Goal: Navigation & Orientation: Find specific page/section

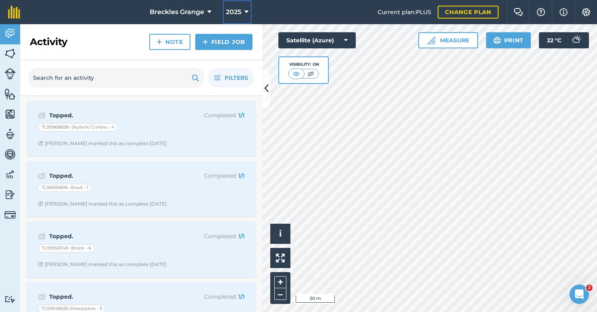
click at [245, 12] on icon at bounding box center [246, 12] width 4 height 10
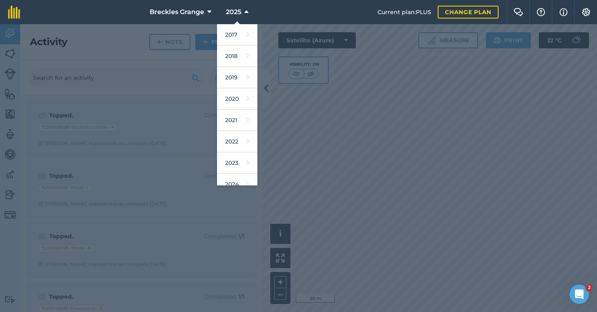
click at [385, 154] on div at bounding box center [298, 168] width 597 height 288
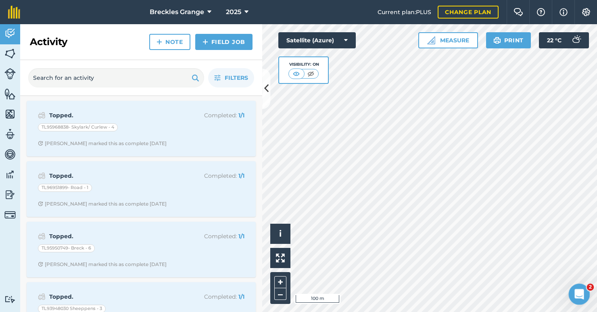
click at [583, 292] on icon "Open Intercom Messenger" at bounding box center [577, 293] width 13 height 13
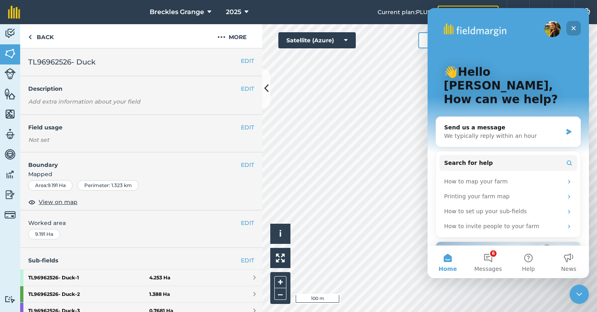
click at [572, 27] on icon "Close" at bounding box center [573, 28] width 6 height 6
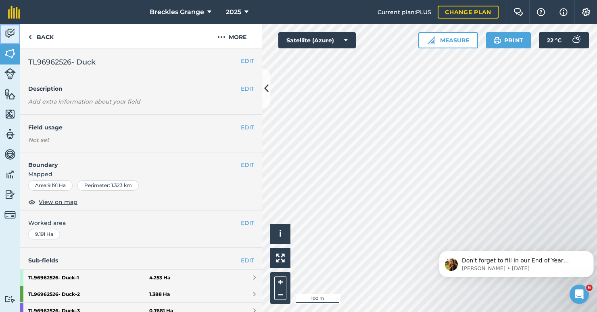
click at [9, 34] on img at bounding box center [9, 33] width 11 height 12
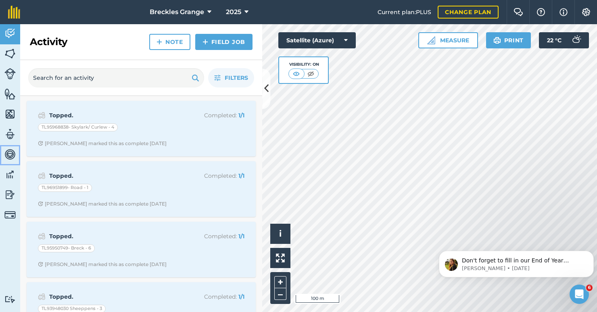
click at [13, 155] on img at bounding box center [9, 154] width 11 height 12
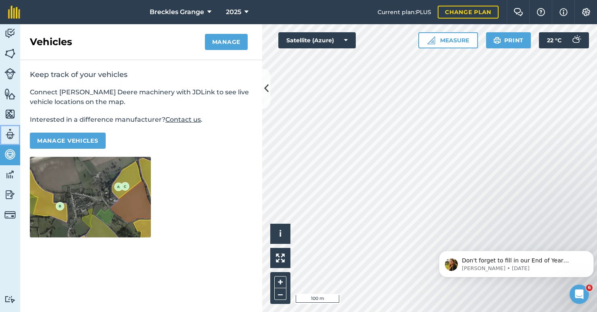
click at [12, 139] on img at bounding box center [9, 134] width 11 height 12
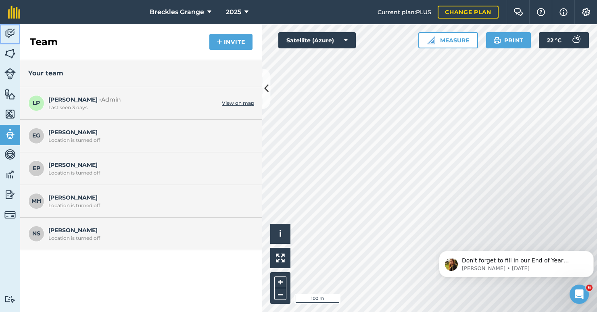
click at [11, 32] on img at bounding box center [9, 33] width 11 height 12
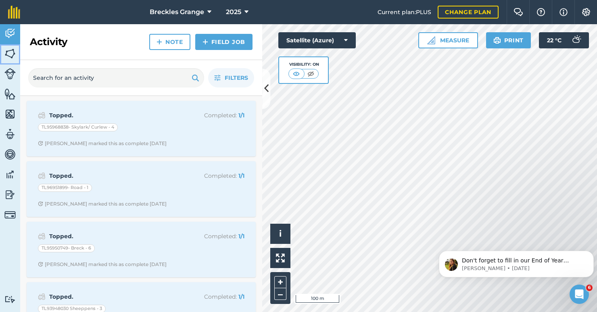
click at [12, 51] on img at bounding box center [9, 54] width 11 height 12
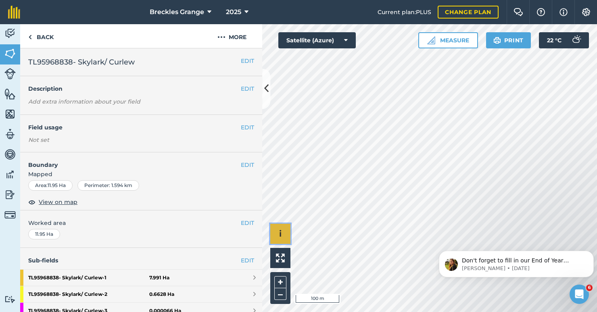
click at [279, 237] on span "i" at bounding box center [280, 234] width 2 height 10
click at [282, 254] on img at bounding box center [280, 258] width 9 height 9
click at [33, 37] on link "Back" at bounding box center [41, 36] width 42 height 24
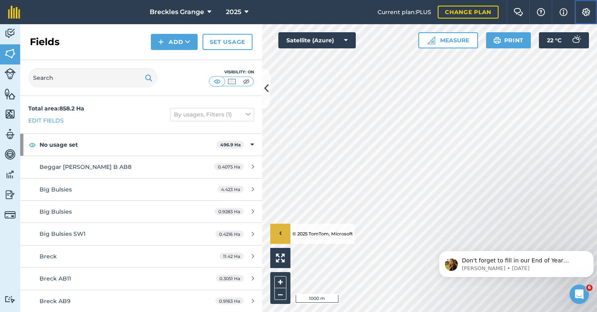
click at [583, 8] on img at bounding box center [586, 12] width 10 height 8
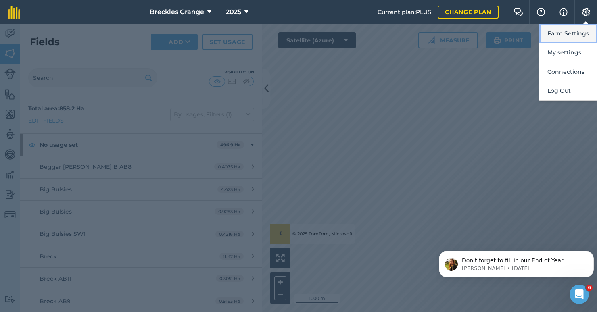
click at [575, 33] on button "Farm Settings" at bounding box center [568, 33] width 58 height 19
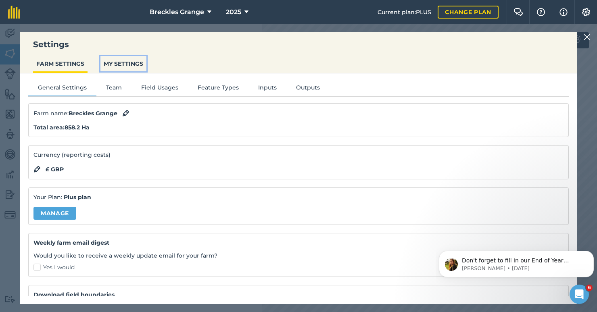
click at [134, 65] on button "MY SETTINGS" at bounding box center [123, 63] width 46 height 15
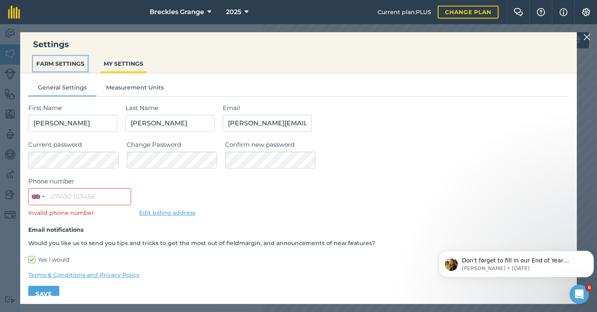
click at [70, 60] on button "FARM SETTINGS" at bounding box center [60, 63] width 54 height 15
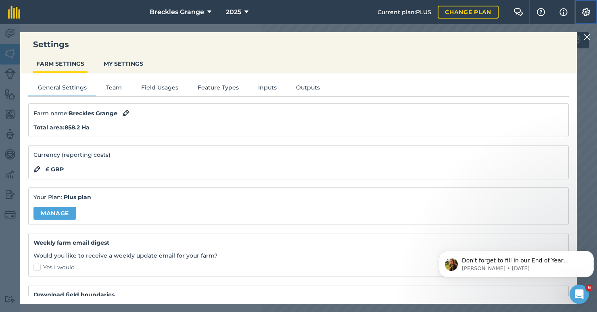
click at [585, 11] on img at bounding box center [586, 12] width 10 height 8
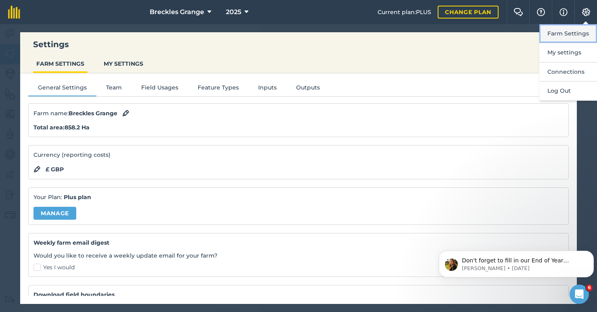
click at [566, 33] on button "Farm Settings" at bounding box center [568, 33] width 58 height 19
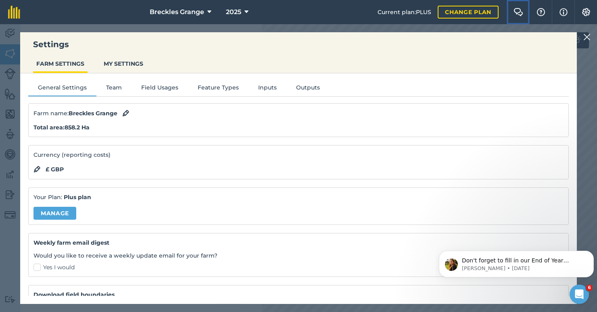
click at [519, 10] on img at bounding box center [518, 12] width 10 height 8
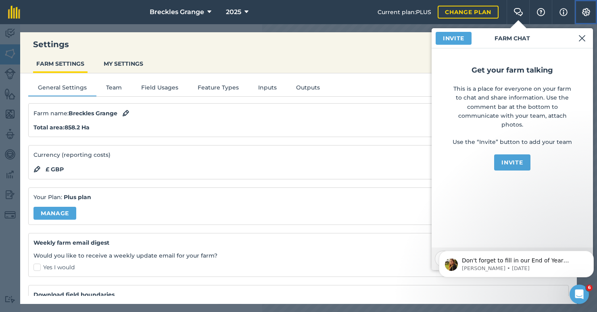
click at [587, 10] on img at bounding box center [586, 12] width 10 height 8
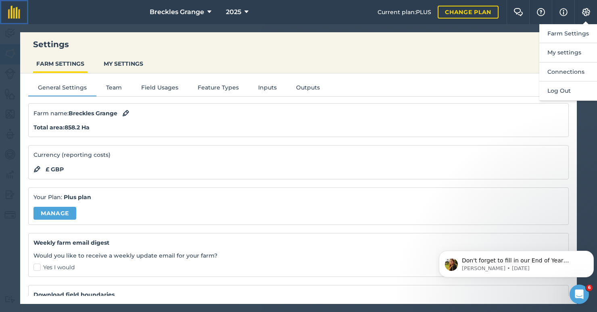
click at [15, 12] on img at bounding box center [14, 12] width 12 height 13
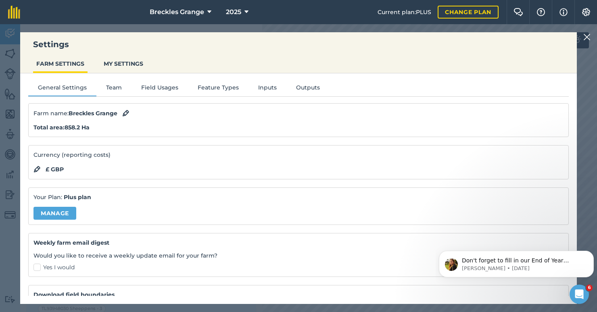
click at [586, 35] on img at bounding box center [586, 37] width 7 height 10
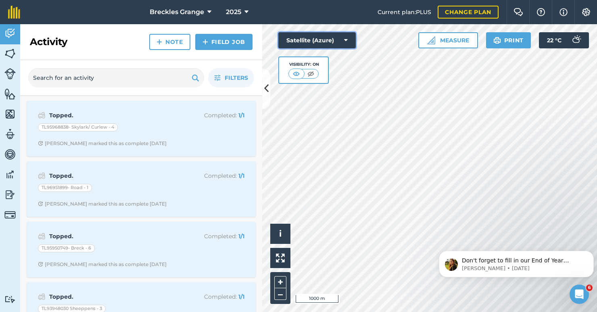
click at [345, 39] on icon at bounding box center [346, 40] width 4 height 8
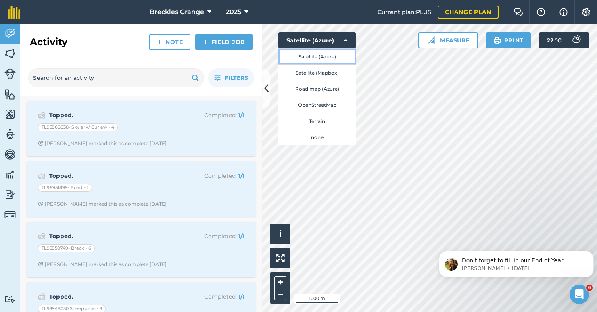
click at [344, 57] on button "Satellite (Azure)" at bounding box center [316, 56] width 77 height 16
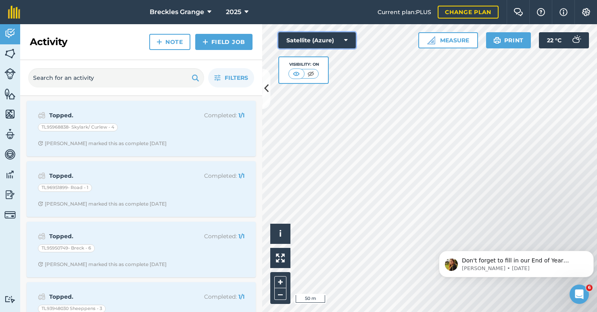
click at [346, 39] on icon at bounding box center [346, 40] width 4 height 8
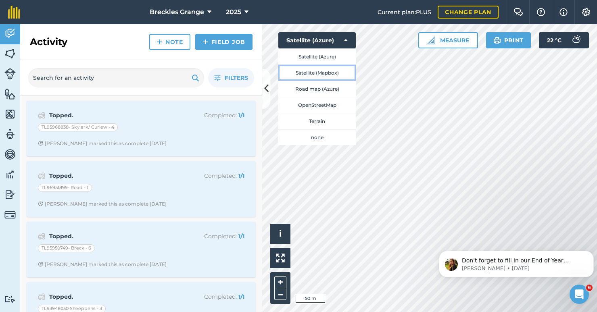
click at [335, 73] on button "Satellite (Mapbox)" at bounding box center [316, 72] width 77 height 16
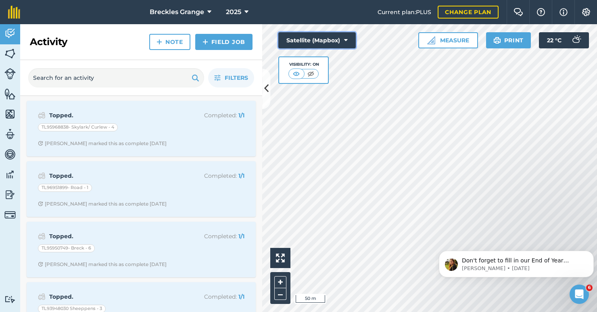
click at [345, 41] on icon at bounding box center [346, 40] width 4 height 8
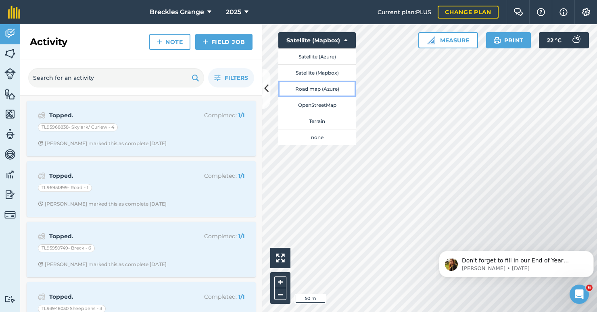
click at [331, 87] on button "Road map (Azure)" at bounding box center [316, 89] width 77 height 16
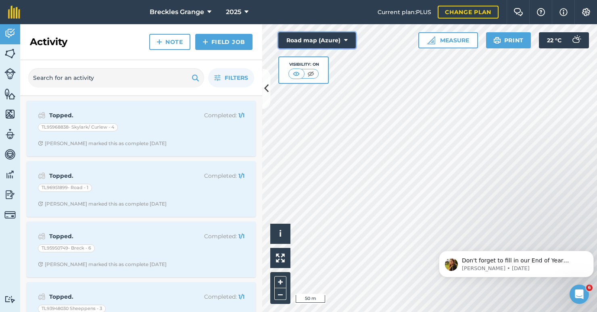
click at [345, 38] on icon at bounding box center [346, 40] width 4 height 8
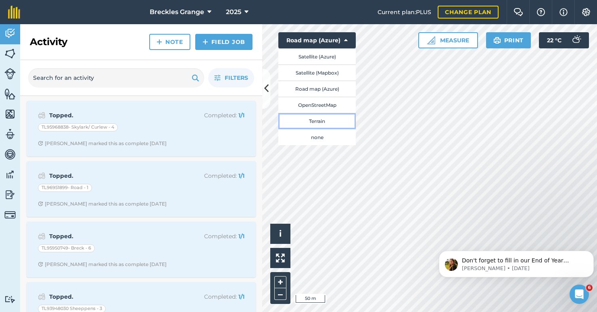
click at [322, 121] on button "Terrain" at bounding box center [316, 121] width 77 height 16
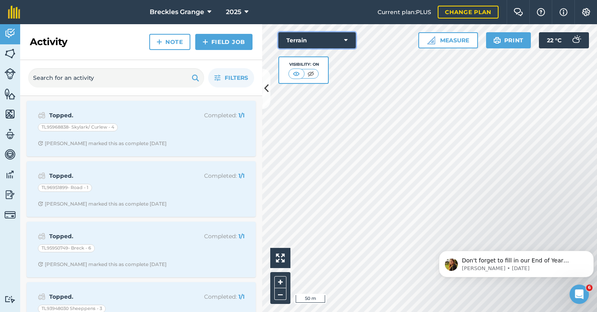
click at [345, 37] on icon at bounding box center [346, 40] width 4 height 8
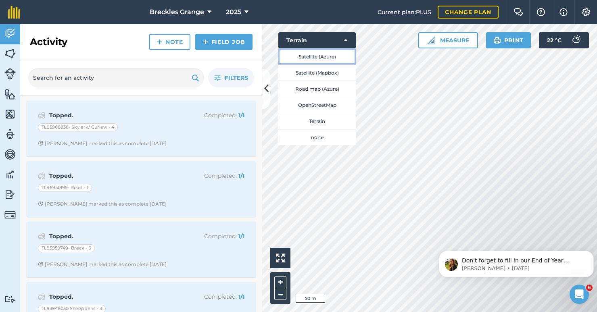
click at [327, 58] on button "Satellite (Azure)" at bounding box center [316, 56] width 77 height 16
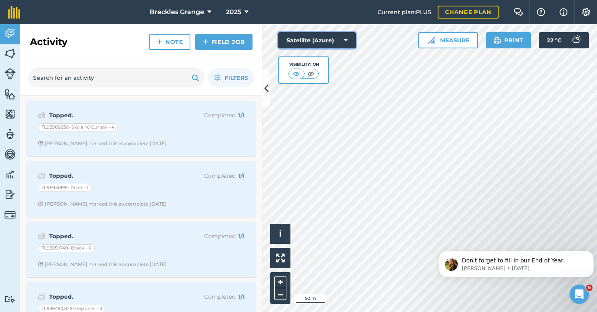
click at [347, 37] on icon at bounding box center [346, 40] width 4 height 8
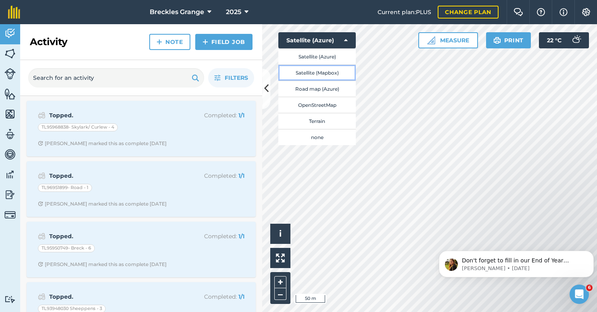
click at [326, 73] on button "Satellite (Mapbox)" at bounding box center [316, 72] width 77 height 16
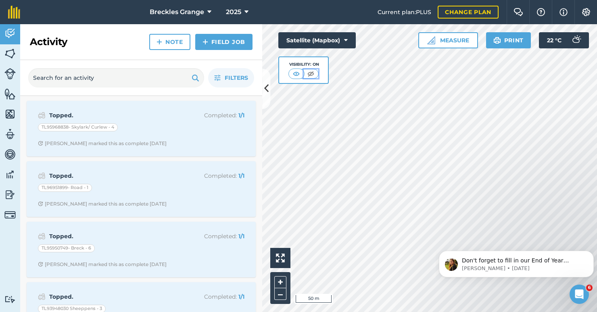
click at [311, 74] on img at bounding box center [311, 74] width 10 height 8
click at [295, 75] on img at bounding box center [296, 74] width 10 height 8
click at [264, 84] on icon at bounding box center [266, 89] width 4 height 14
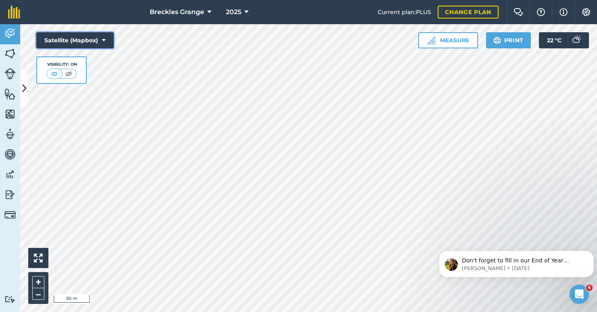
click at [101, 38] on button "Satellite (Mapbox)" at bounding box center [74, 40] width 77 height 16
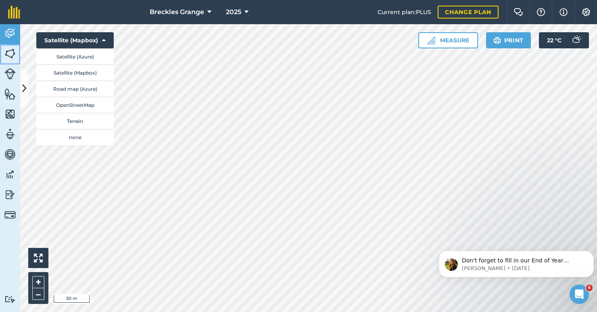
click at [12, 55] on img at bounding box center [9, 54] width 11 height 12
click at [23, 87] on icon at bounding box center [24, 89] width 4 height 14
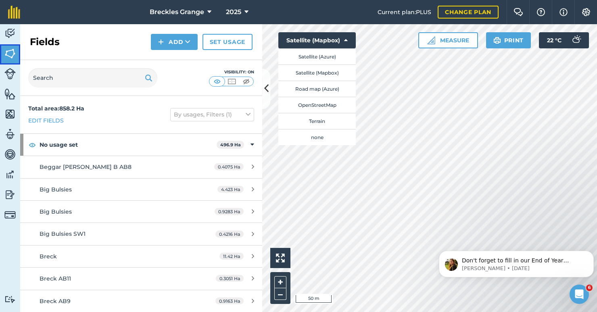
click at [13, 62] on link "Fields" at bounding box center [10, 54] width 20 height 20
click at [12, 37] on img at bounding box center [9, 33] width 11 height 12
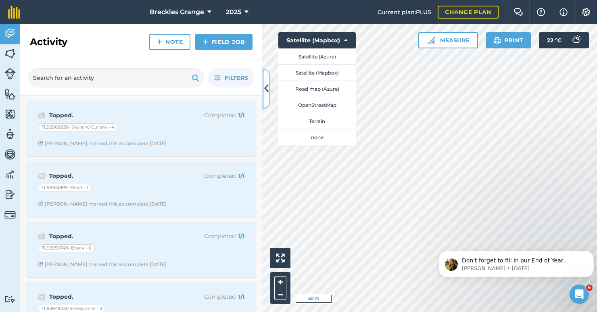
click at [267, 88] on icon at bounding box center [266, 89] width 4 height 14
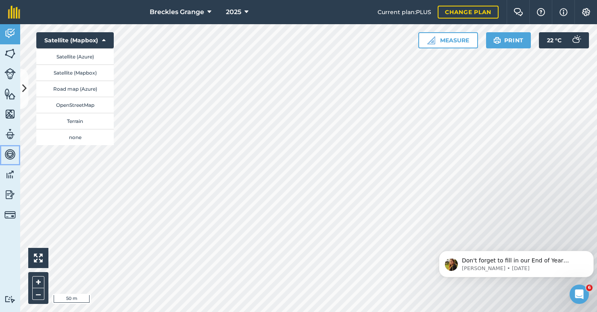
click at [12, 155] on img at bounding box center [9, 154] width 11 height 12
click at [12, 173] on img at bounding box center [9, 174] width 11 height 12
click at [6, 193] on img at bounding box center [9, 195] width 11 height 12
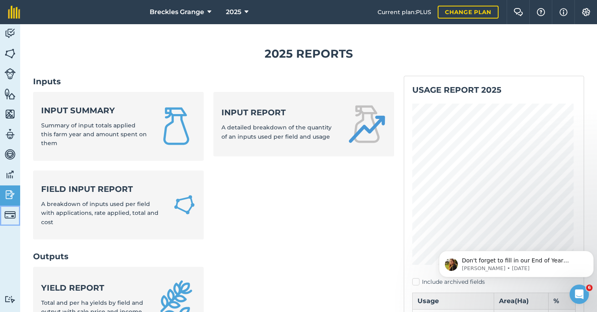
click at [13, 212] on img at bounding box center [9, 214] width 11 height 11
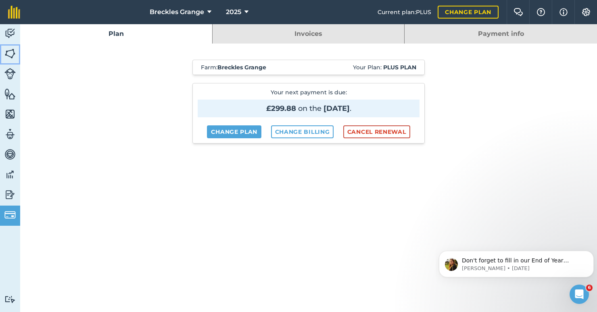
click at [9, 53] on img at bounding box center [9, 54] width 11 height 12
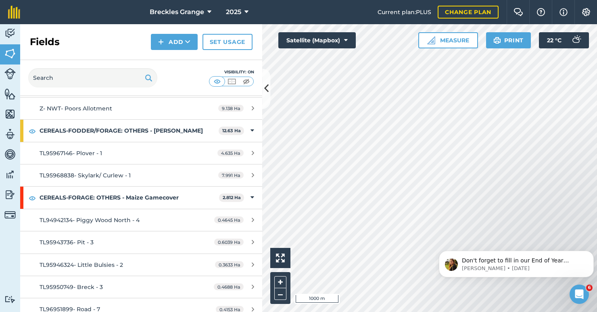
scroll to position [3144, 0]
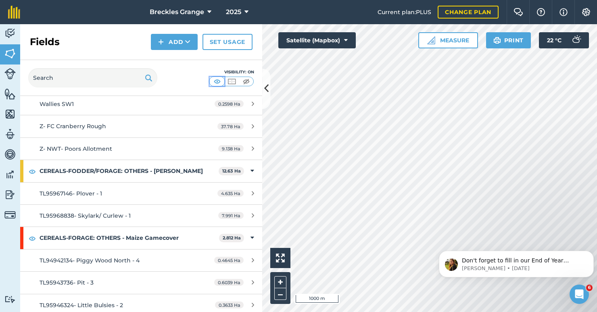
click at [215, 80] on img at bounding box center [217, 81] width 10 height 8
click at [248, 82] on img at bounding box center [246, 81] width 10 height 8
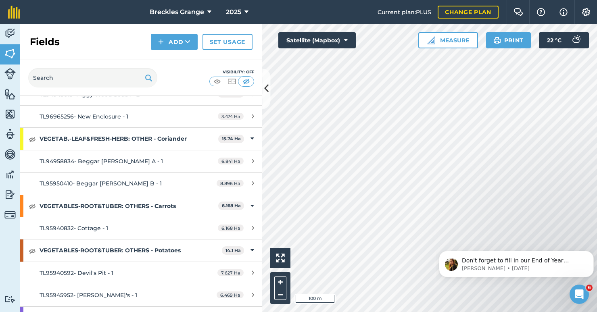
scroll to position [3829, 0]
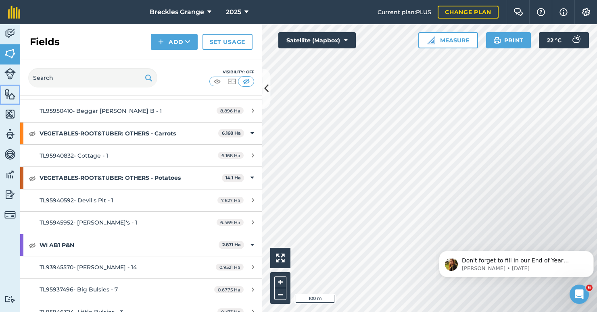
click at [12, 94] on img at bounding box center [9, 94] width 11 height 12
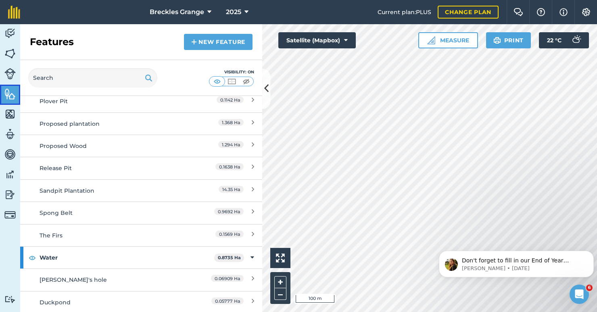
scroll to position [1209, 0]
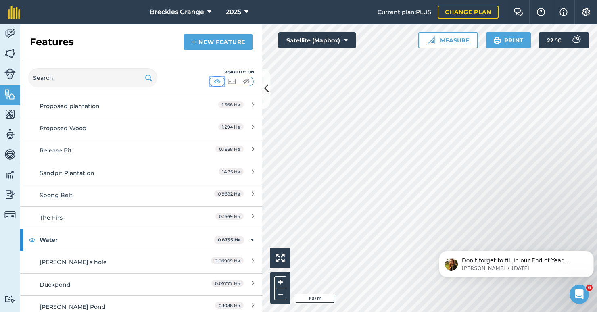
click at [218, 83] on img at bounding box center [217, 81] width 10 height 8
click at [246, 82] on img at bounding box center [246, 81] width 10 height 8
click at [343, 39] on button "Satellite (Mapbox)" at bounding box center [316, 40] width 77 height 16
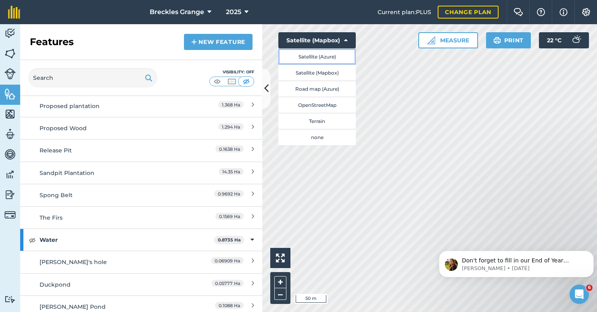
click at [335, 57] on button "Satellite (Azure)" at bounding box center [316, 56] width 77 height 16
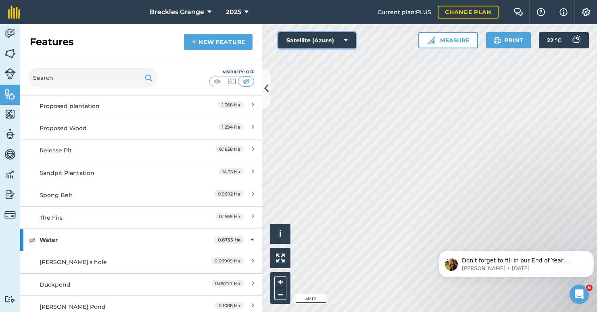
click at [346, 39] on icon at bounding box center [346, 40] width 4 height 8
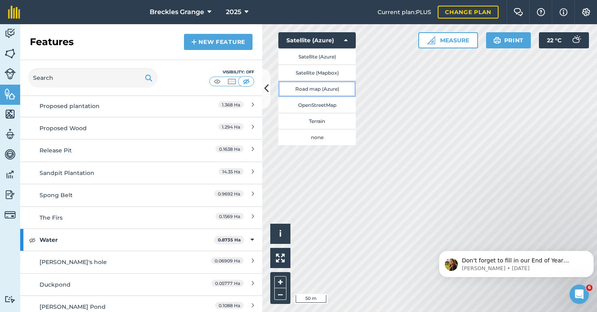
click at [329, 87] on button "Road map (Azure)" at bounding box center [316, 89] width 77 height 16
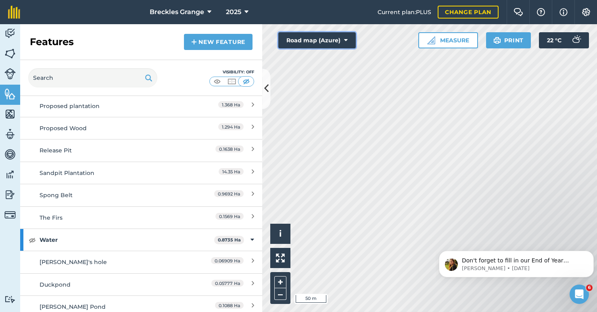
click at [346, 40] on icon at bounding box center [346, 40] width 4 height 8
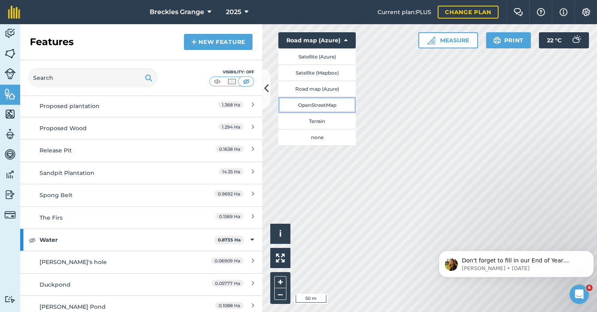
click at [336, 102] on button "OpenStreetMap" at bounding box center [316, 105] width 77 height 16
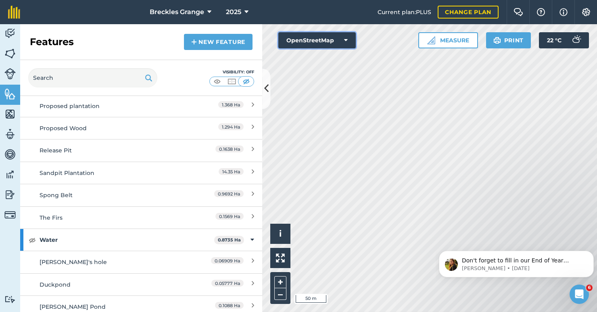
click at [347, 40] on icon at bounding box center [346, 40] width 4 height 8
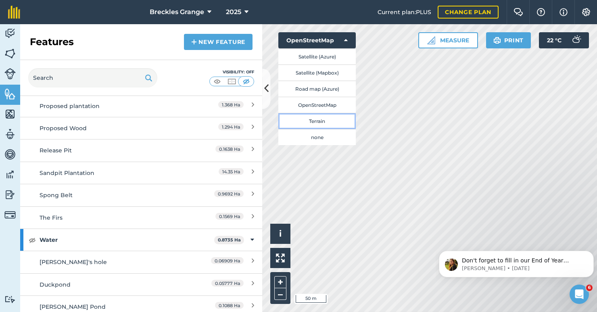
click at [331, 121] on button "Terrain" at bounding box center [316, 121] width 77 height 16
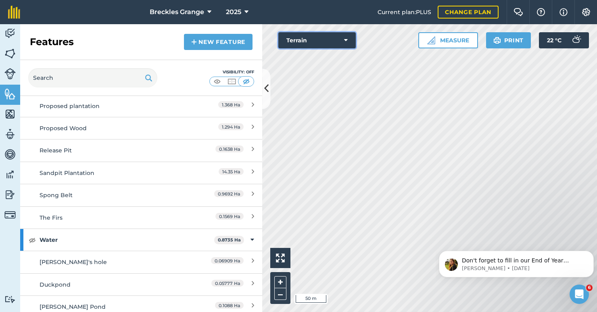
click at [348, 40] on button "Terrain" at bounding box center [316, 40] width 77 height 16
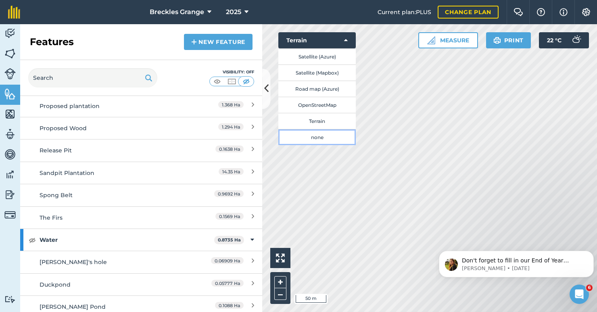
click at [338, 137] on button "none" at bounding box center [316, 137] width 77 height 16
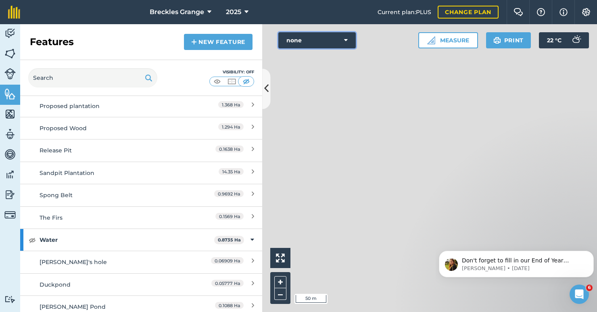
click at [345, 40] on icon at bounding box center [346, 40] width 4 height 8
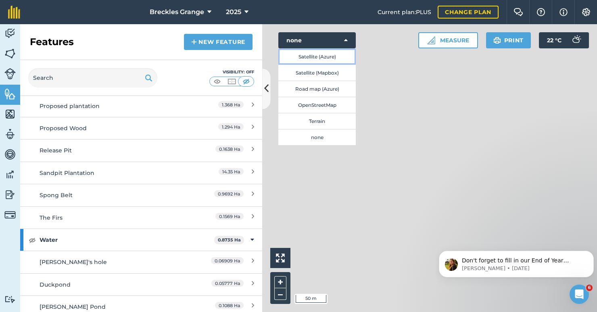
click at [335, 57] on button "Satellite (Azure)" at bounding box center [316, 56] width 77 height 16
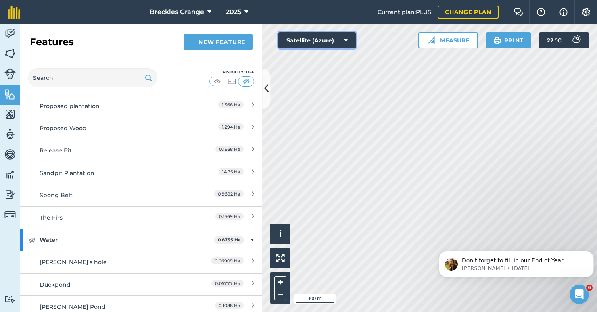
click at [344, 38] on icon at bounding box center [346, 40] width 4 height 8
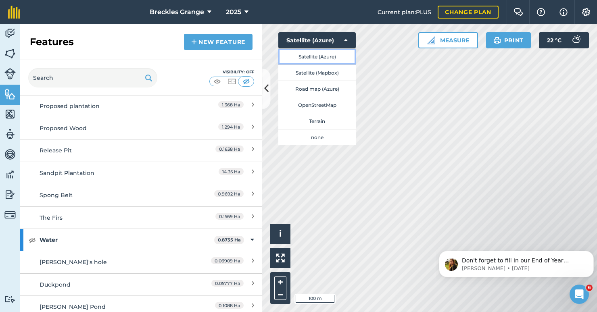
click at [338, 55] on button "Satellite (Azure)" at bounding box center [316, 56] width 77 height 16
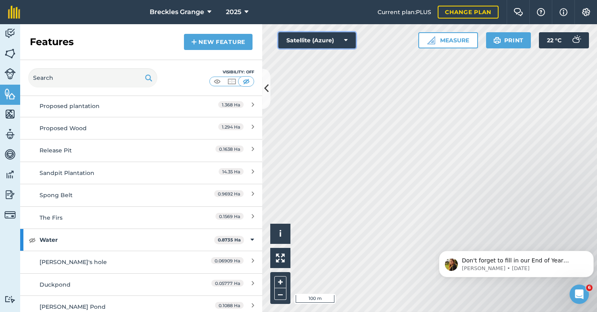
click at [347, 40] on icon at bounding box center [346, 40] width 4 height 8
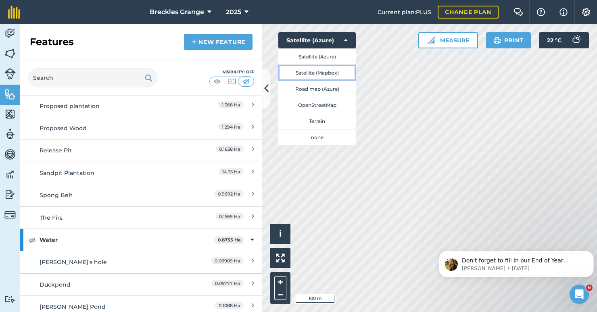
click at [342, 70] on button "Satellite (Mapbox)" at bounding box center [316, 72] width 77 height 16
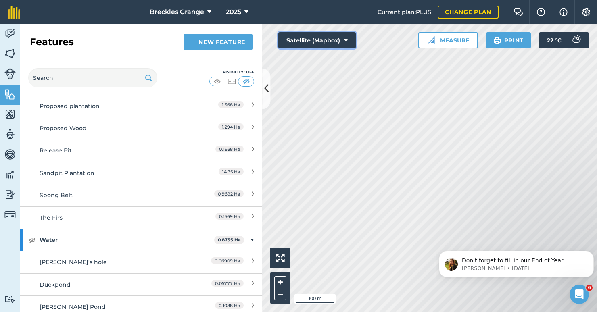
click at [345, 36] on icon at bounding box center [346, 40] width 4 height 8
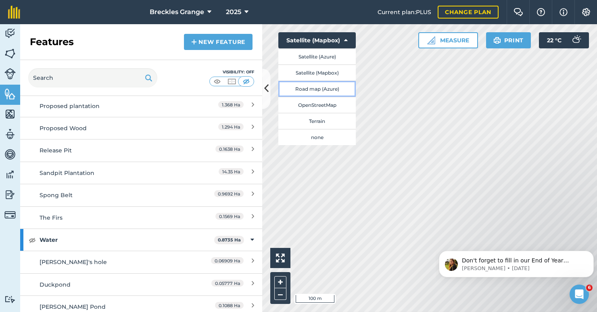
click at [342, 84] on button "Road map (Azure)" at bounding box center [316, 89] width 77 height 16
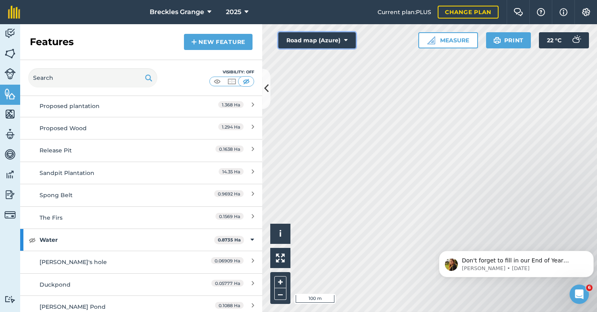
click at [346, 37] on icon at bounding box center [346, 40] width 4 height 8
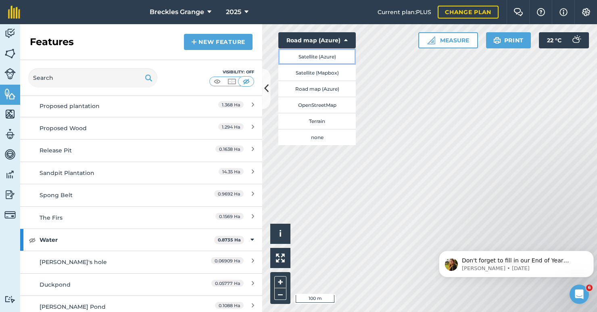
click at [343, 57] on button "Satellite (Azure)" at bounding box center [316, 56] width 77 height 16
